Goal: Check status: Check status

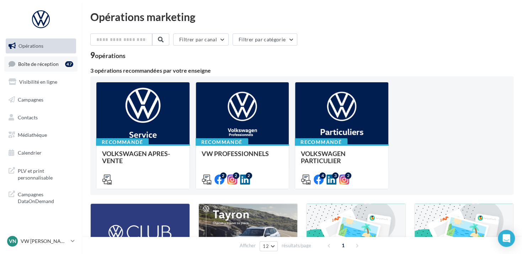
click at [45, 64] on span "Boîte de réception" at bounding box center [38, 63] width 41 height 6
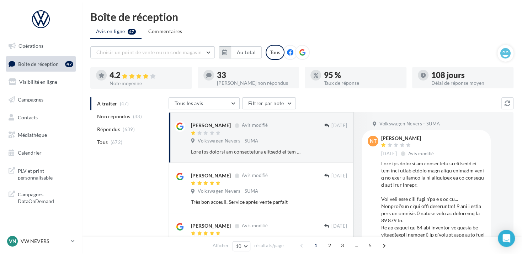
click at [225, 52] on icon "button" at bounding box center [224, 52] width 5 height 6
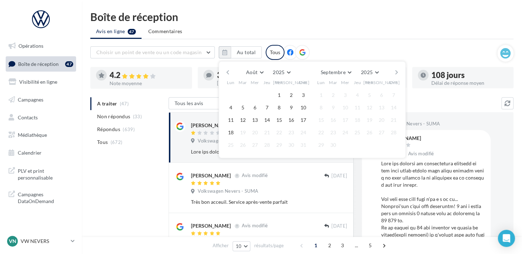
click at [231, 71] on div "Août [PERSON_NAME] Mars Avril Mai Juin Juillet Août Septembre Octobre Novembre …" at bounding box center [312, 72] width 175 height 10
click at [227, 70] on button "button" at bounding box center [228, 72] width 6 height 10
click at [245, 91] on button "1" at bounding box center [243, 95] width 11 height 11
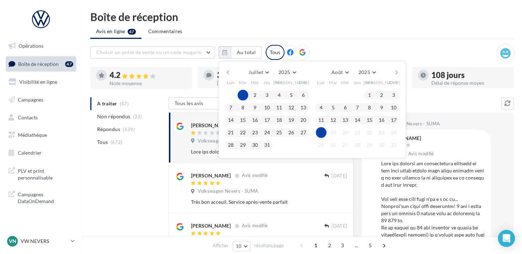
click at [318, 130] on button "18" at bounding box center [321, 132] width 11 height 11
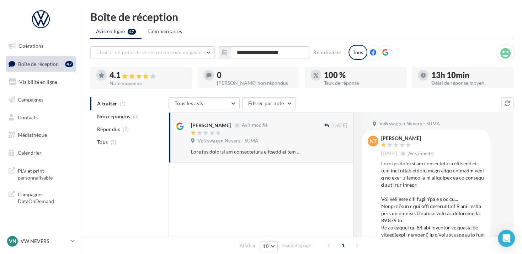
click at [383, 53] on icon at bounding box center [385, 52] width 6 height 6
click at [63, 239] on p "VW NEVERS" at bounding box center [44, 240] width 47 height 7
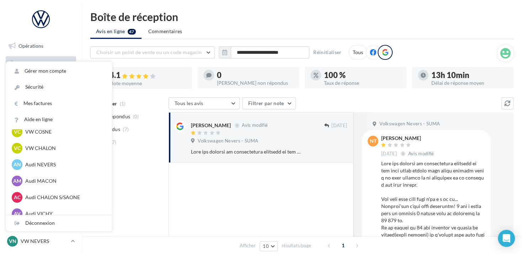
scroll to position [285, 0]
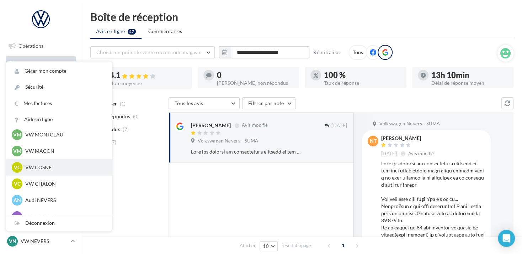
click at [47, 167] on p "VW COSNE" at bounding box center [64, 167] width 78 height 7
